Goal: Task Accomplishment & Management: Use online tool/utility

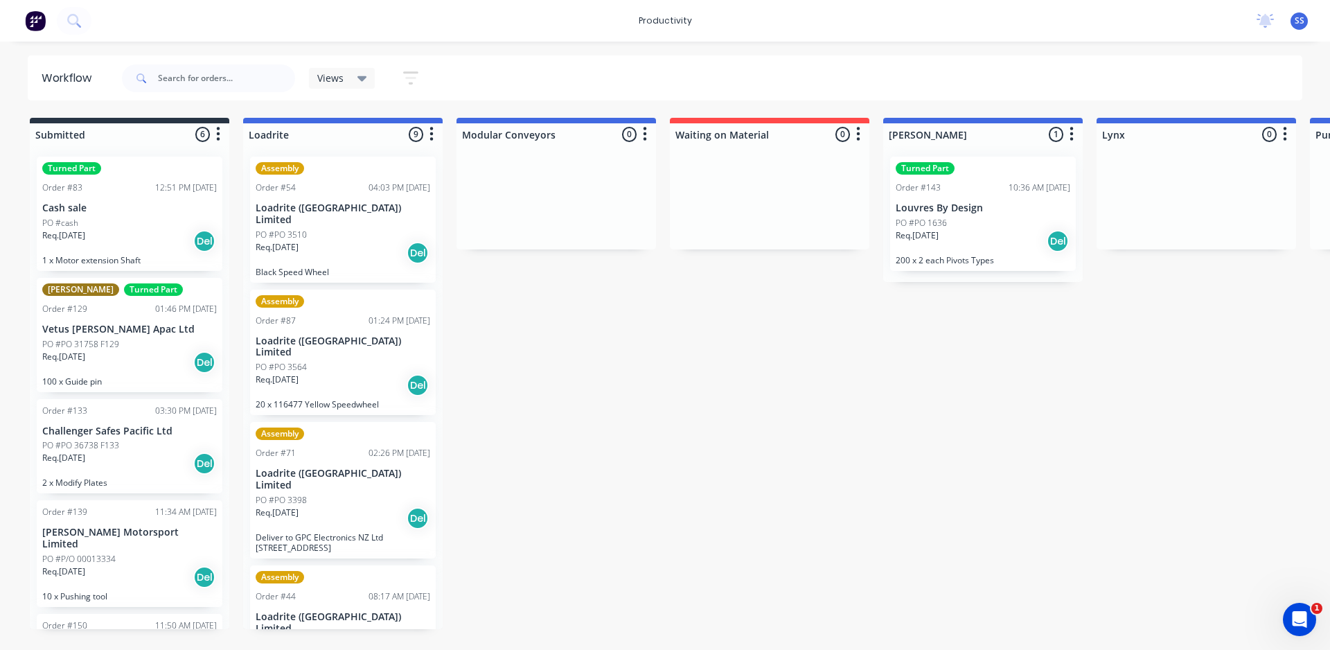
scroll to position [178, 0]
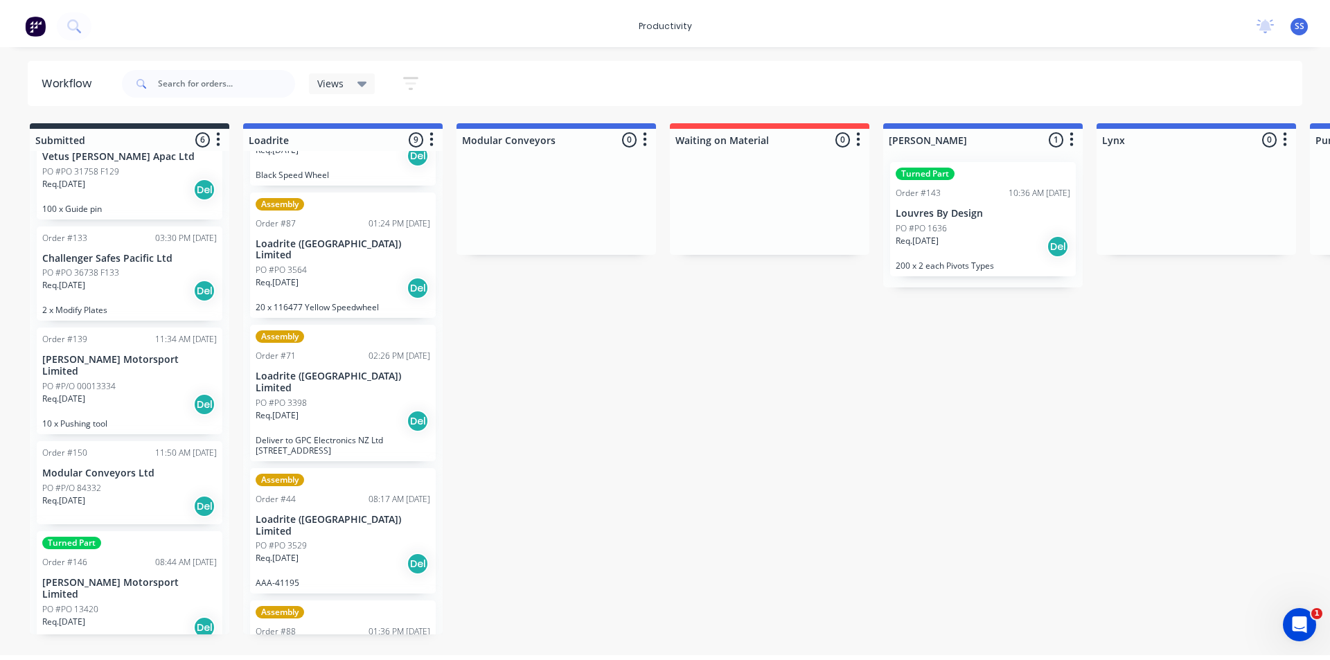
scroll to position [0, 0]
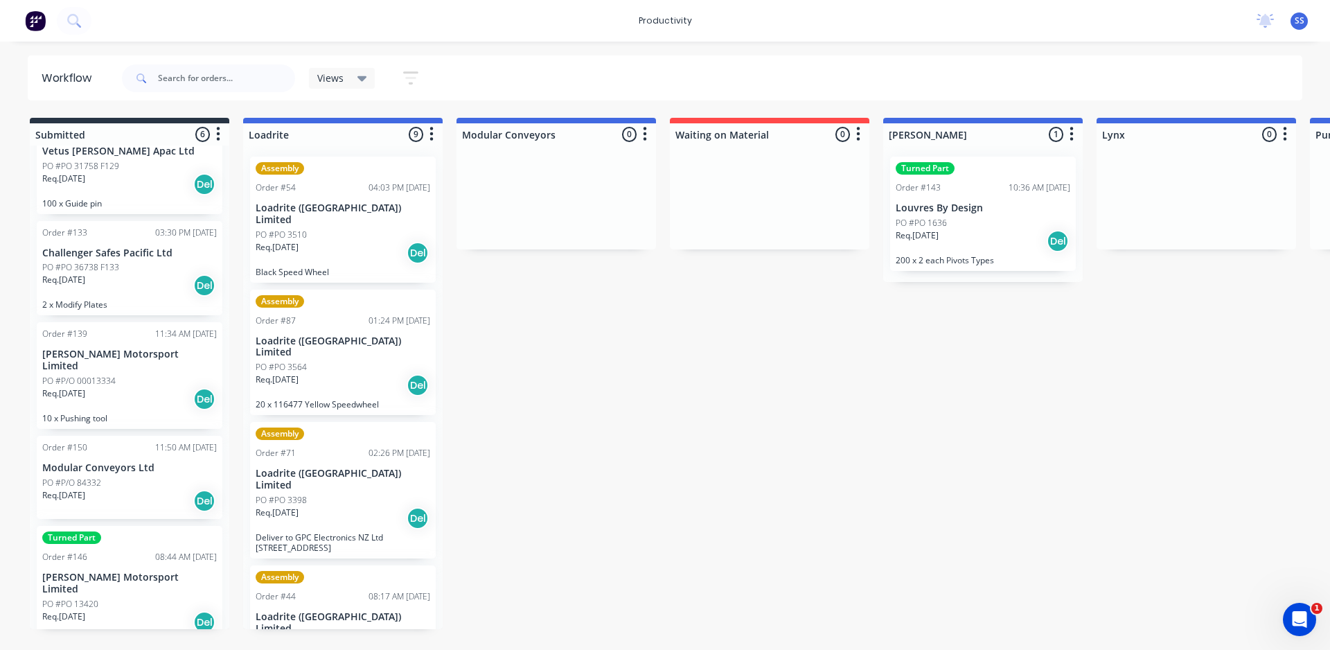
click at [64, 76] on div "Workflow" at bounding box center [70, 78] width 57 height 17
click at [1299, 19] on span "SS" at bounding box center [1300, 21] width 10 height 12
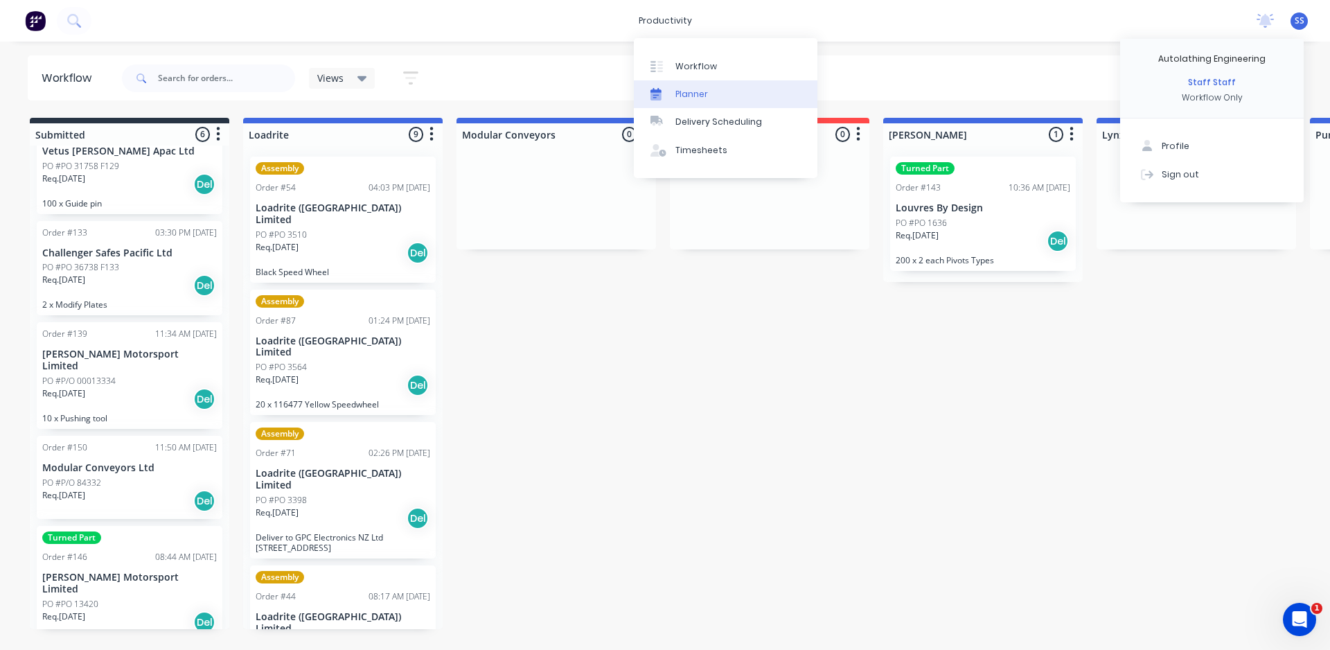
click at [692, 88] on div "Planner" at bounding box center [692, 94] width 33 height 12
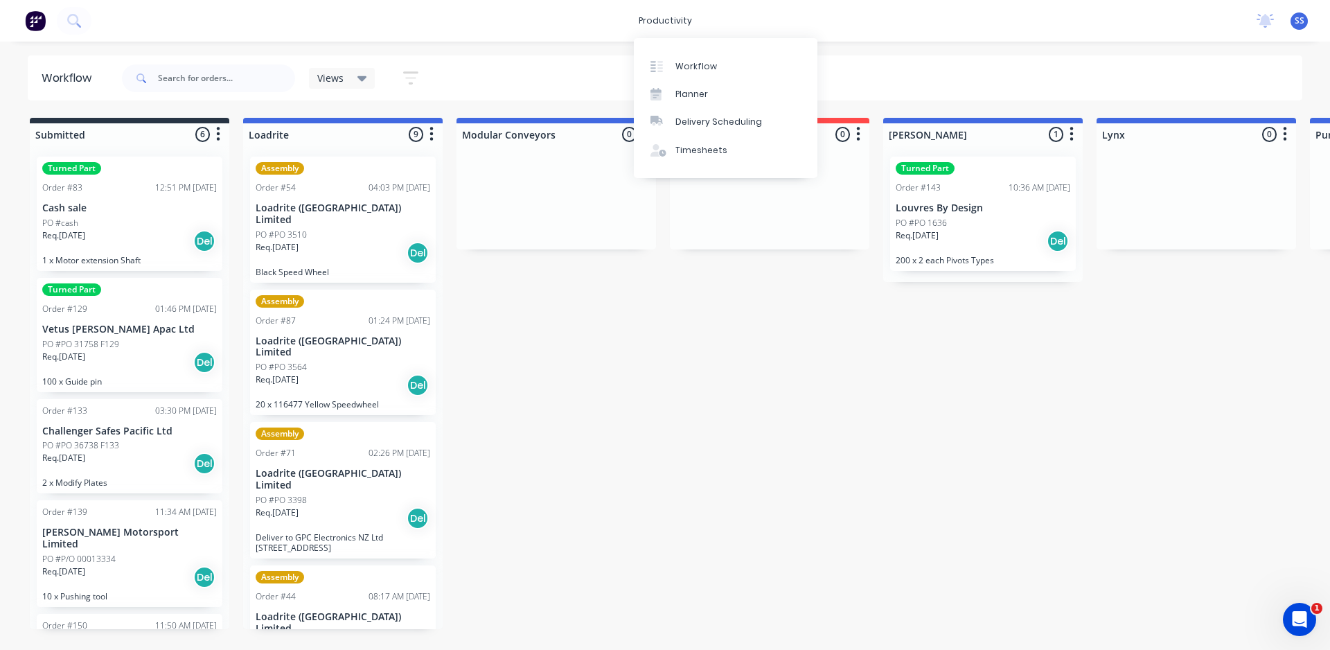
drag, startPoint x: 574, startPoint y: 206, endPoint x: 599, endPoint y: 234, distance: 37.3
click at [599, 234] on div at bounding box center [557, 198] width 200 height 104
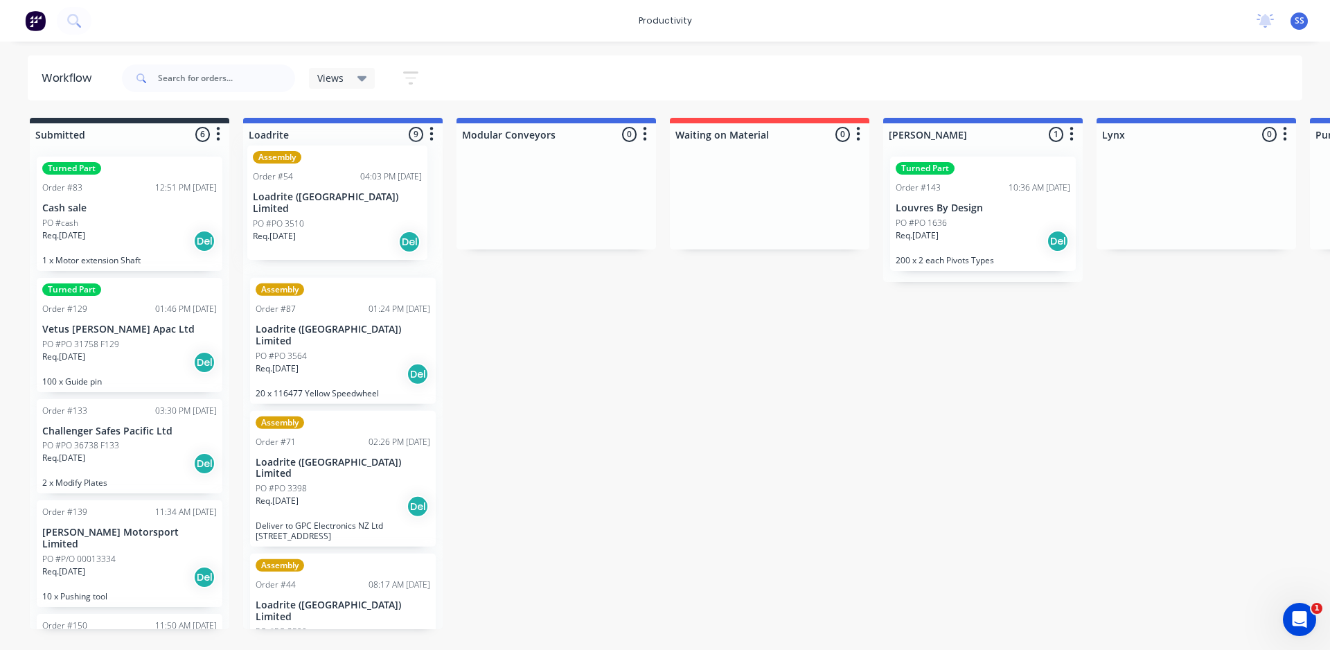
drag, startPoint x: 340, startPoint y: 210, endPoint x: 342, endPoint y: 199, distance: 11.2
click at [342, 199] on div "Assembly Order #54 04:03 PM [DATE] Loadrite ([GEOGRAPHIC_DATA]) Limited PO #PO …" at bounding box center [343, 388] width 200 height 484
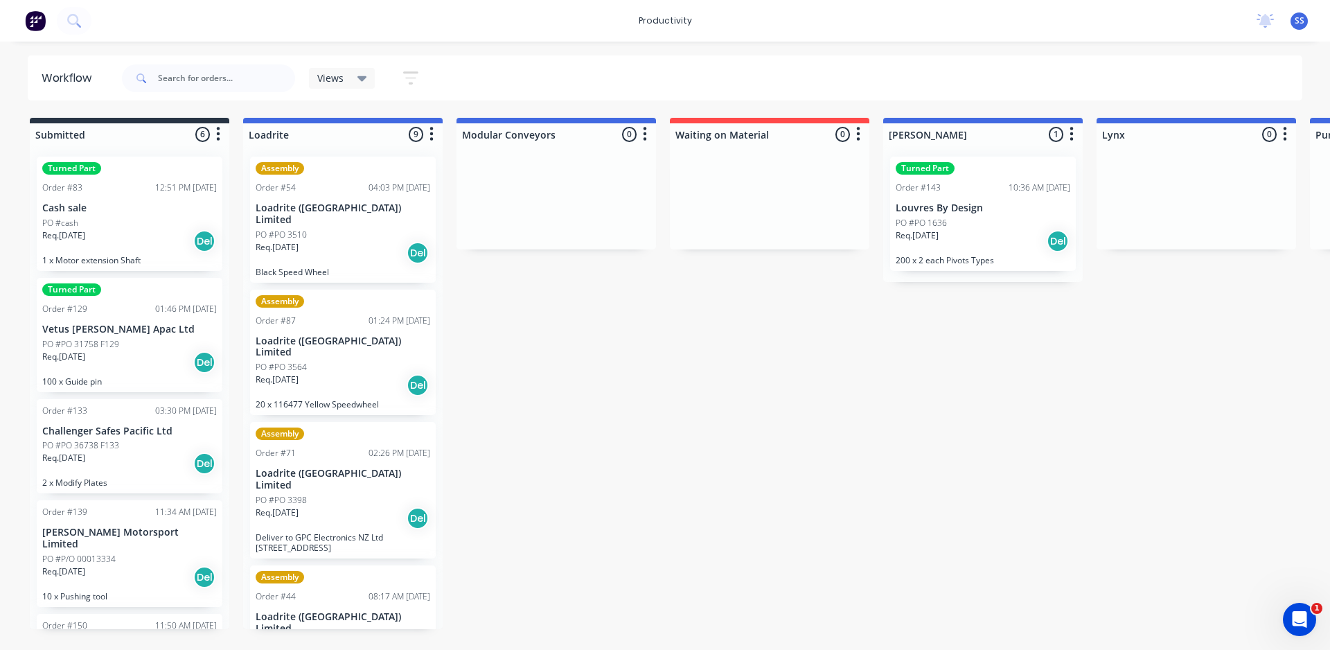
click at [695, 118] on div "Delivery Scheduling" at bounding box center [719, 122] width 87 height 12
click at [676, 154] on div "Timesheets" at bounding box center [702, 150] width 52 height 12
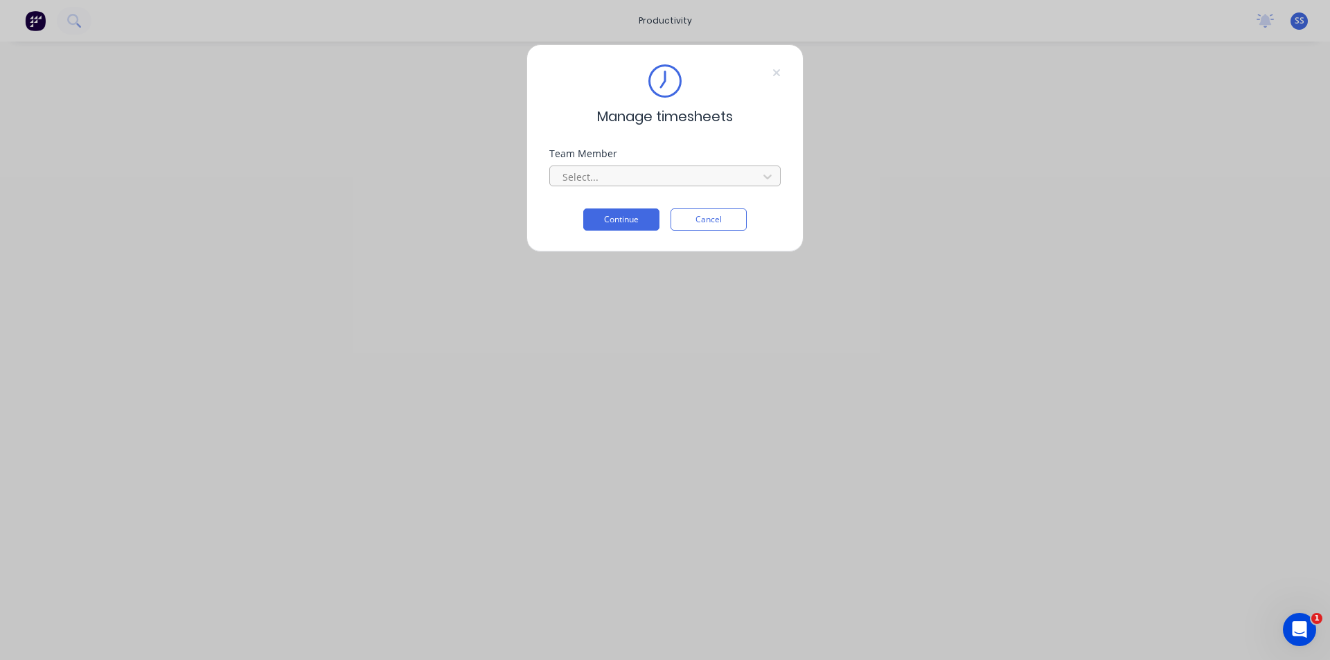
click at [635, 178] on div at bounding box center [656, 176] width 190 height 17
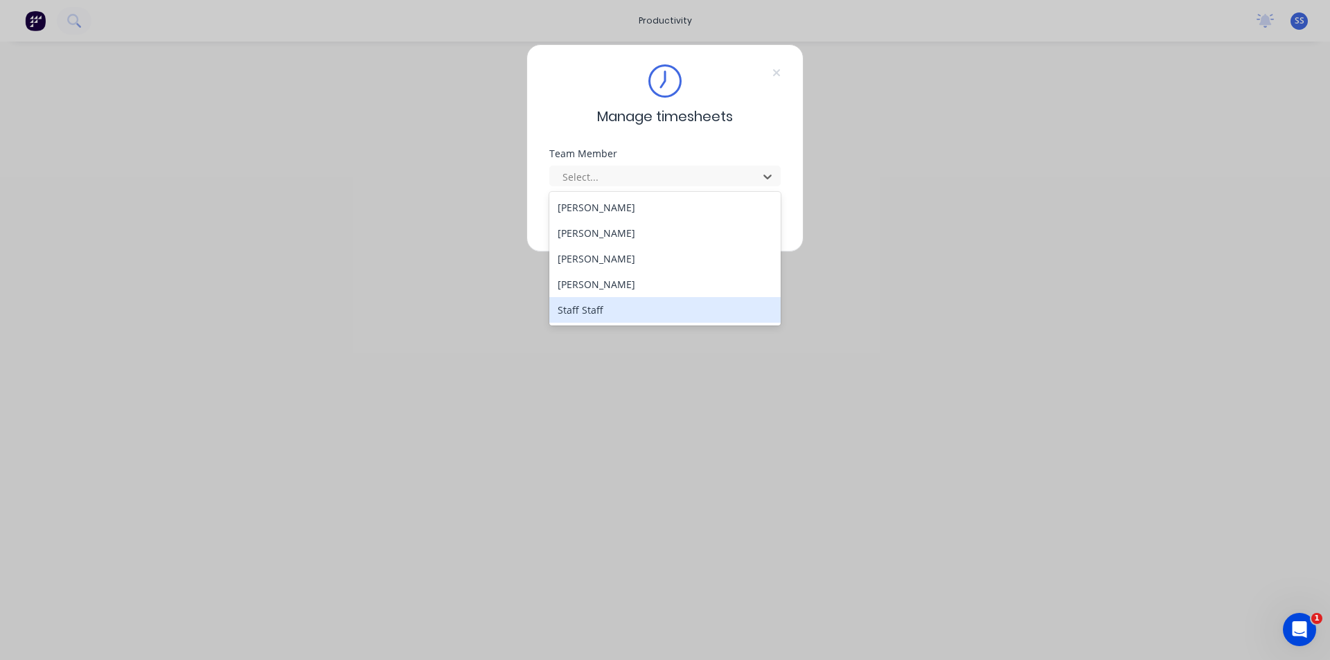
click at [624, 306] on div "Staff Staff" at bounding box center [664, 310] width 231 height 26
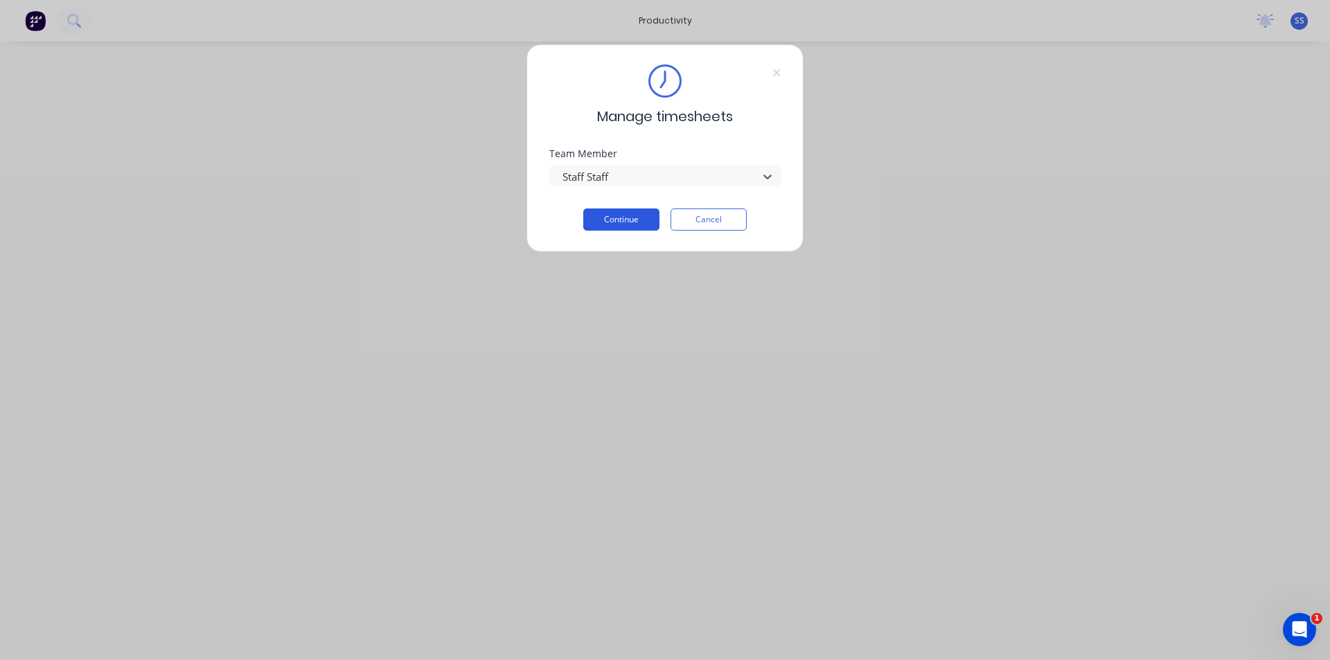
click at [615, 221] on button "Continue" at bounding box center [621, 220] width 76 height 22
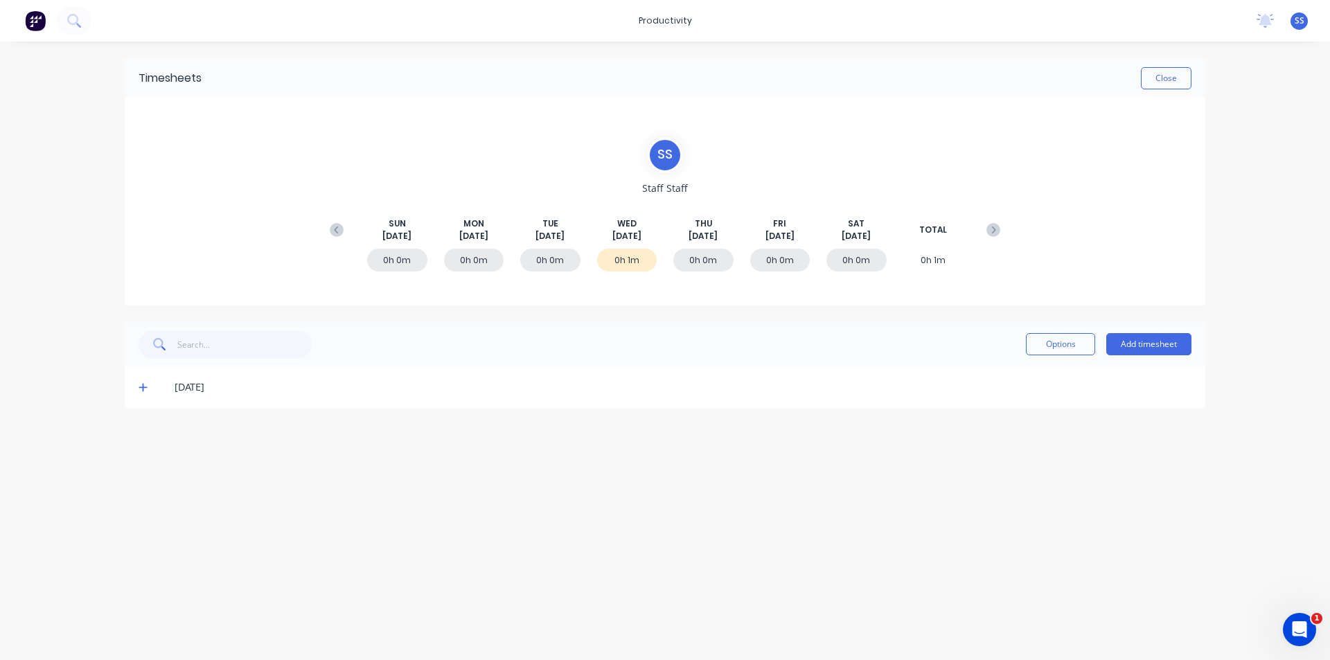
click at [692, 257] on div "0h 0m" at bounding box center [703, 260] width 60 height 23
click at [692, 304] on div "S S Staff Staff [DATE] [DATE] [DATE] [DATE] [DATE] [DATE] [DATE] TOTAL 0h 0m 0h…" at bounding box center [665, 202] width 1081 height 208
click at [687, 254] on div "0h 0m" at bounding box center [703, 260] width 60 height 23
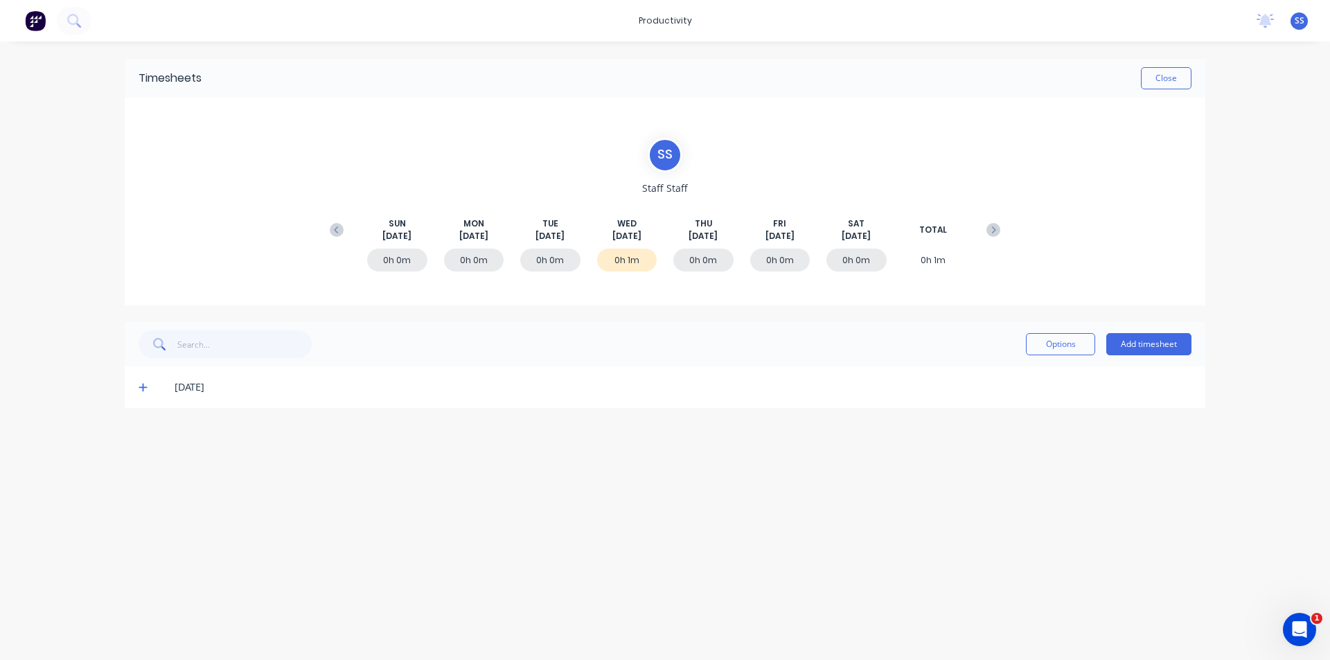
click at [696, 259] on div "0h 0m" at bounding box center [703, 260] width 60 height 23
click at [702, 284] on div "S S Staff Staff [DATE] [DATE] [DATE] [DATE] [DATE] [DATE] [DATE] TOTAL 0h 0m 0h…" at bounding box center [665, 202] width 1081 height 208
click at [704, 260] on div "0h 0m" at bounding box center [703, 260] width 60 height 23
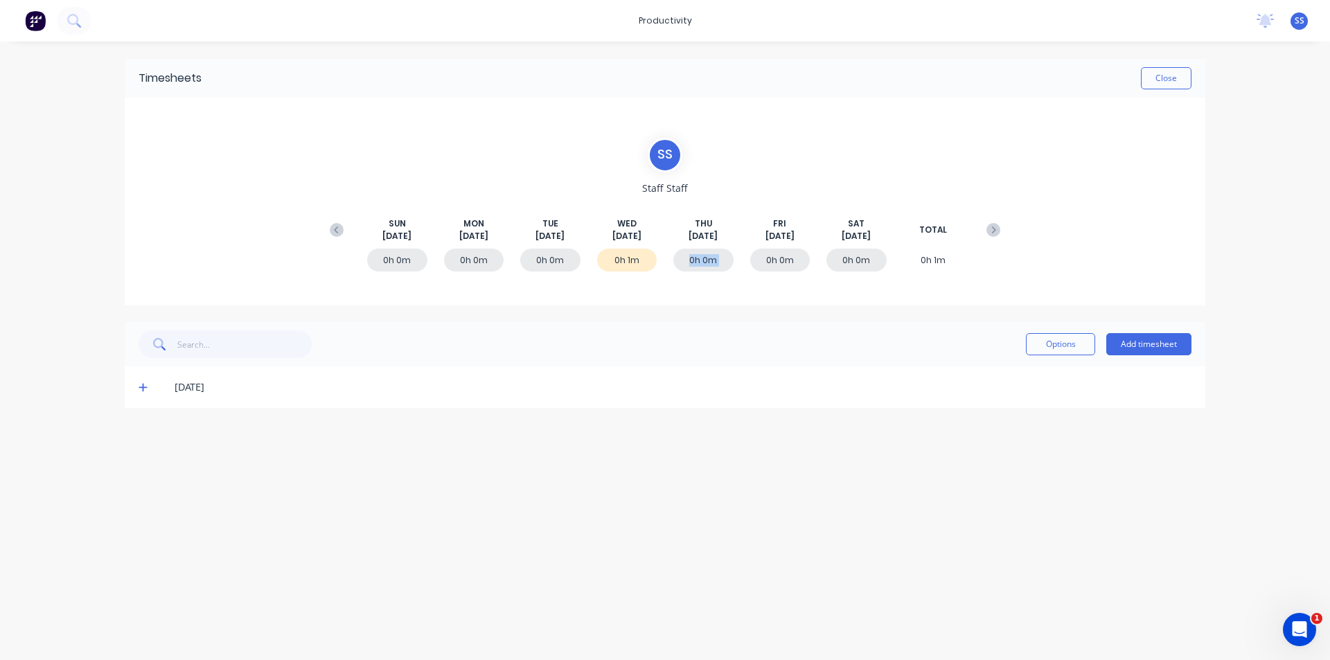
click at [705, 259] on div "0h 0m" at bounding box center [703, 260] width 60 height 23
click at [705, 306] on div "Timesheets Close S S Staff Staff [DATE] [DATE] [DATE] [DATE] [DATE] [DATE] [DAT…" at bounding box center [665, 233] width 1081 height 349
click at [543, 260] on div "0h 0m" at bounding box center [550, 260] width 60 height 23
click at [543, 261] on div "0h 0m" at bounding box center [550, 260] width 60 height 23
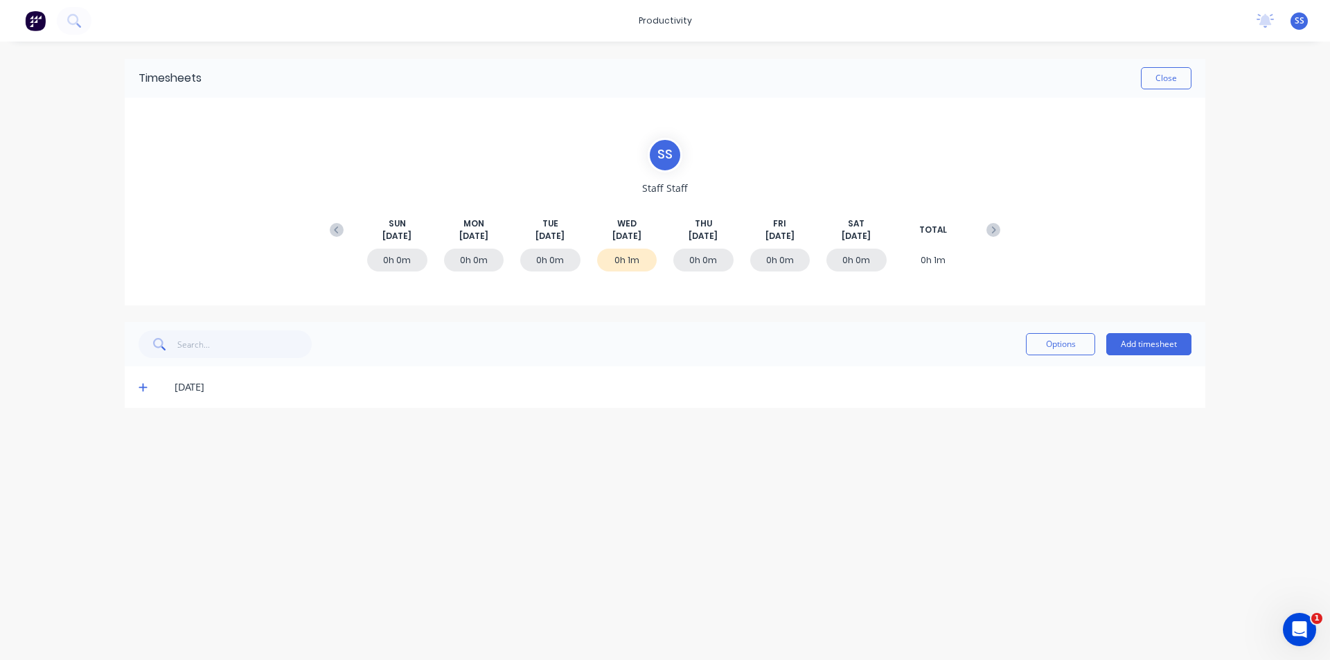
click at [534, 331] on div "Options Add timesheet" at bounding box center [665, 345] width 1053 height 28
